Goal: Task Accomplishment & Management: Manage account settings

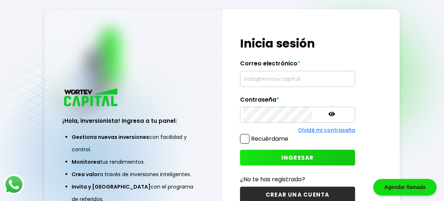
type input "[EMAIL_ADDRESS][DOMAIN_NAME]"
click at [282, 159] on span "INGRESAR" at bounding box center [298, 158] width 33 height 8
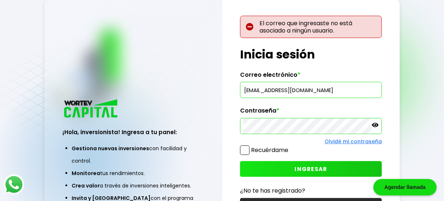
click at [283, 167] on button "INGRESAR" at bounding box center [311, 169] width 142 height 16
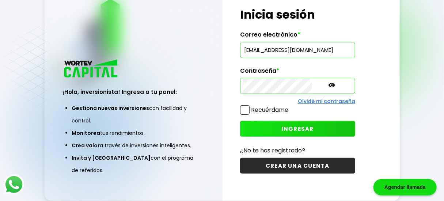
scroll to position [36, 0]
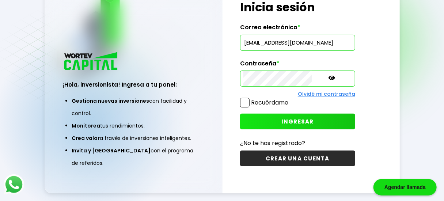
click at [258, 119] on button "INGRESAR" at bounding box center [297, 122] width 115 height 16
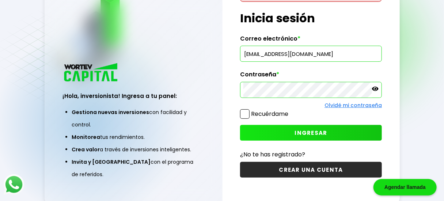
click at [263, 132] on button "INGRESAR" at bounding box center [311, 133] width 142 height 16
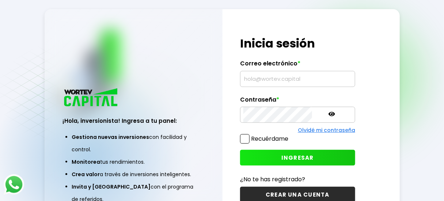
type input "[EMAIL_ADDRESS][DOMAIN_NAME]"
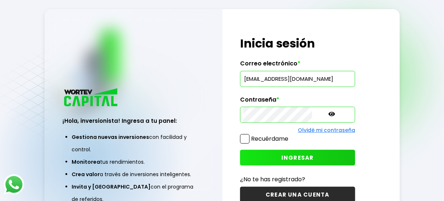
click at [297, 157] on button "INGRESAR" at bounding box center [297, 158] width 115 height 16
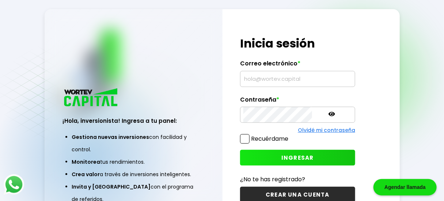
type input "[EMAIL_ADDRESS][DOMAIN_NAME]"
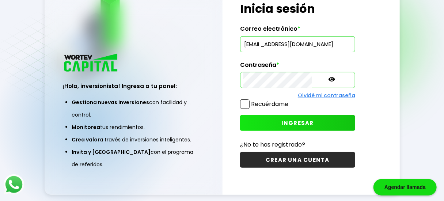
scroll to position [36, 0]
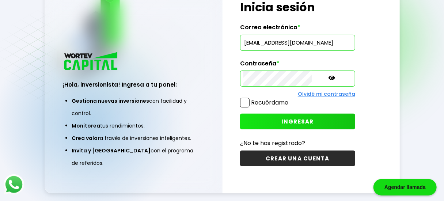
click at [329, 77] on icon at bounding box center [332, 78] width 7 height 7
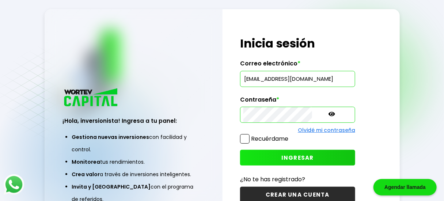
click at [264, 159] on button "INGRESAR" at bounding box center [297, 158] width 115 height 16
click at [271, 90] on div "¡Hola, inversionista! Ingresa tus credenciales para iniciar sesión Inicia sesió…" at bounding box center [298, 119] width 151 height 220
click at [269, 80] on input "[EMAIL_ADDRESS][DOMAIN_NAME]" at bounding box center [297, 78] width 109 height 15
click at [299, 79] on input "suavesax641011@hotmail.com" at bounding box center [297, 78] width 109 height 15
type input "suavesax641011@gmail.com"
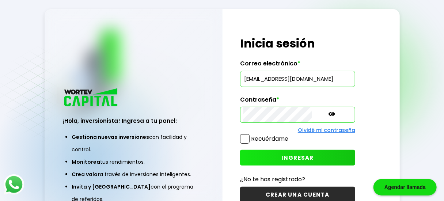
click at [255, 154] on button "INGRESAR" at bounding box center [297, 158] width 115 height 16
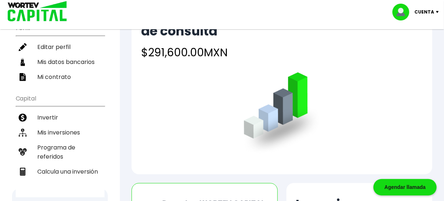
scroll to position [81, 0]
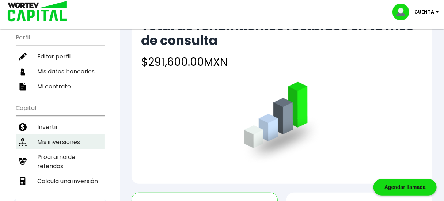
click at [54, 139] on li "Mis inversiones" at bounding box center [60, 142] width 89 height 15
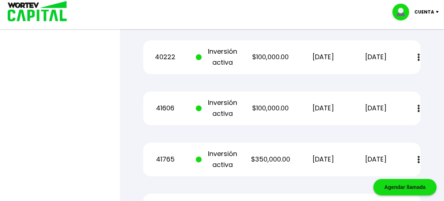
scroll to position [529, 0]
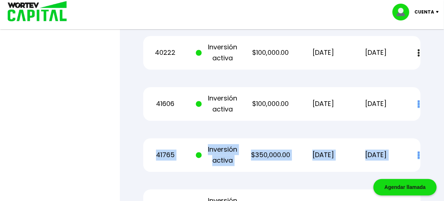
drag, startPoint x: 443, startPoint y: 115, endPoint x: 443, endPoint y: 124, distance: 9.5
click at [443, 124] on div "Regresar Mis inversiones Como inversionista activo de WORTEV CAPITAL, apoyas el…" at bounding box center [282, 41] width 324 height 1078
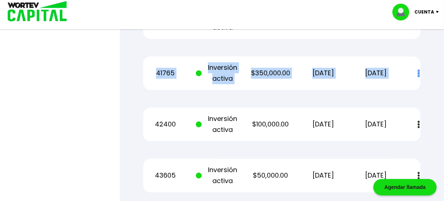
scroll to position [615, 0]
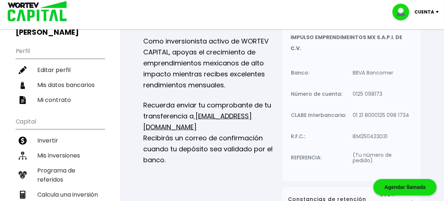
scroll to position [60, 0]
